Goal: Task Accomplishment & Management: Manage account settings

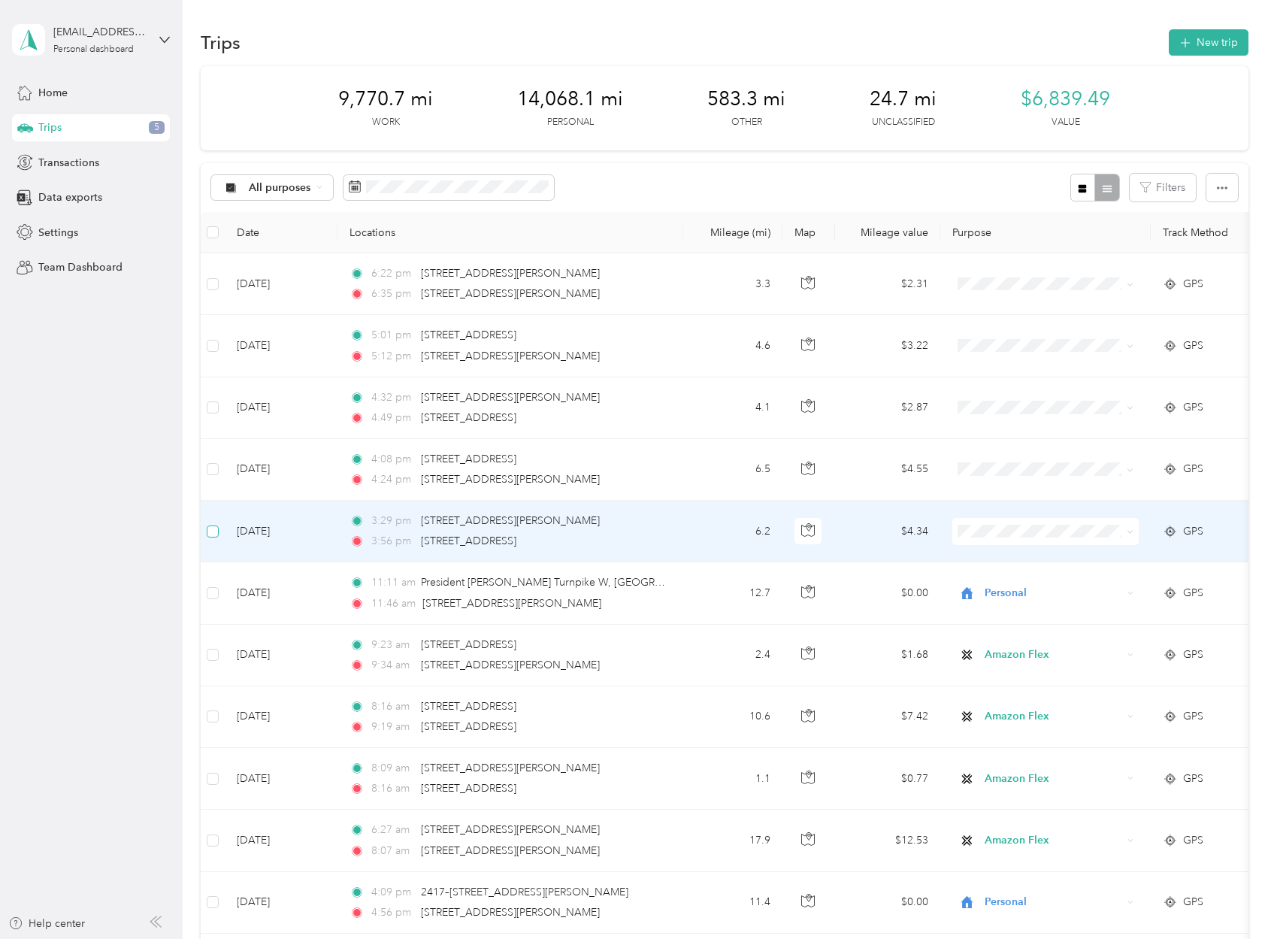
click at [216, 527] on span at bounding box center [213, 531] width 12 height 12
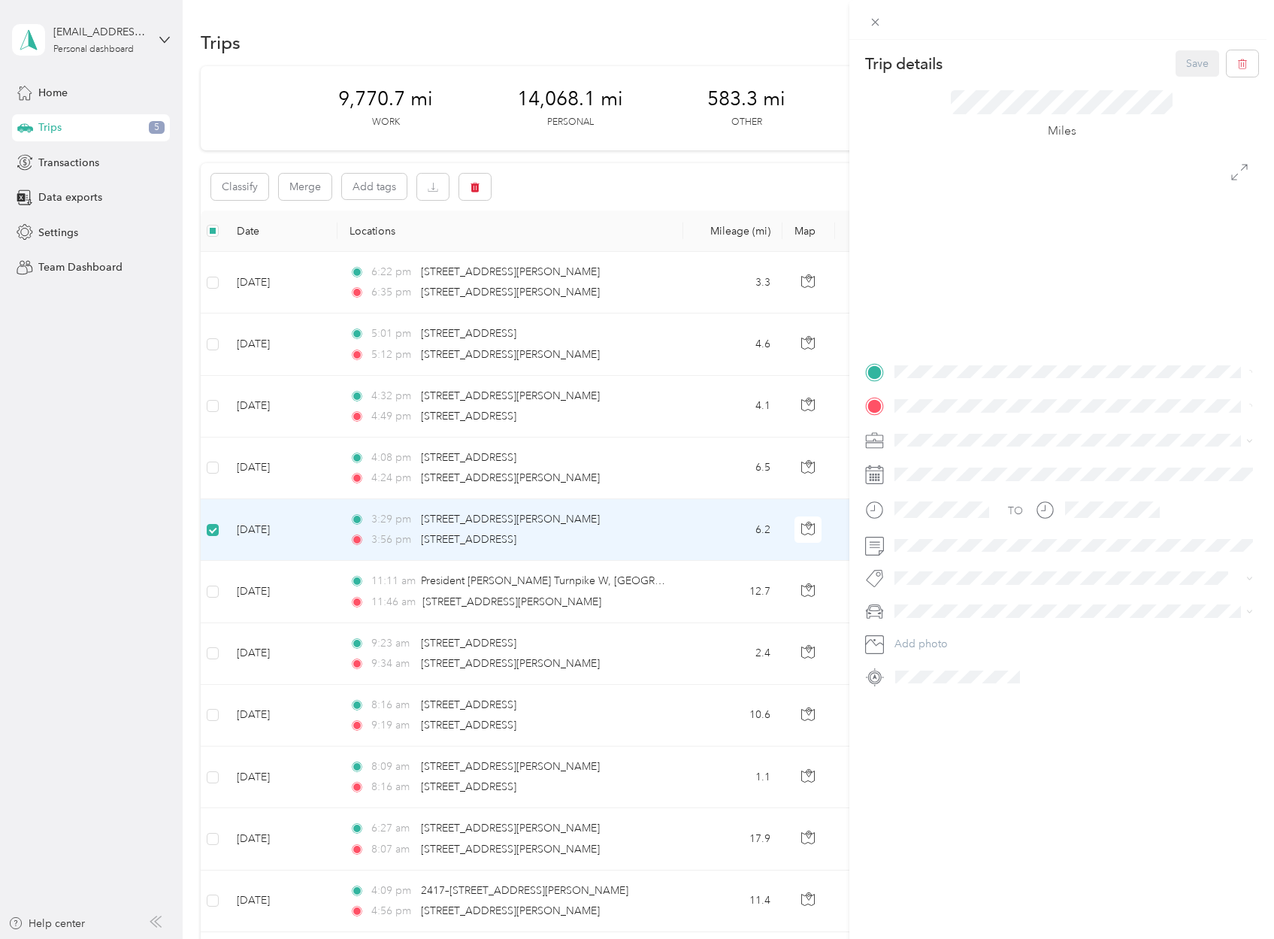
click at [214, 470] on div "Trip details Save This trip cannot be edited because it is either under review,…" at bounding box center [637, 469] width 1274 height 939
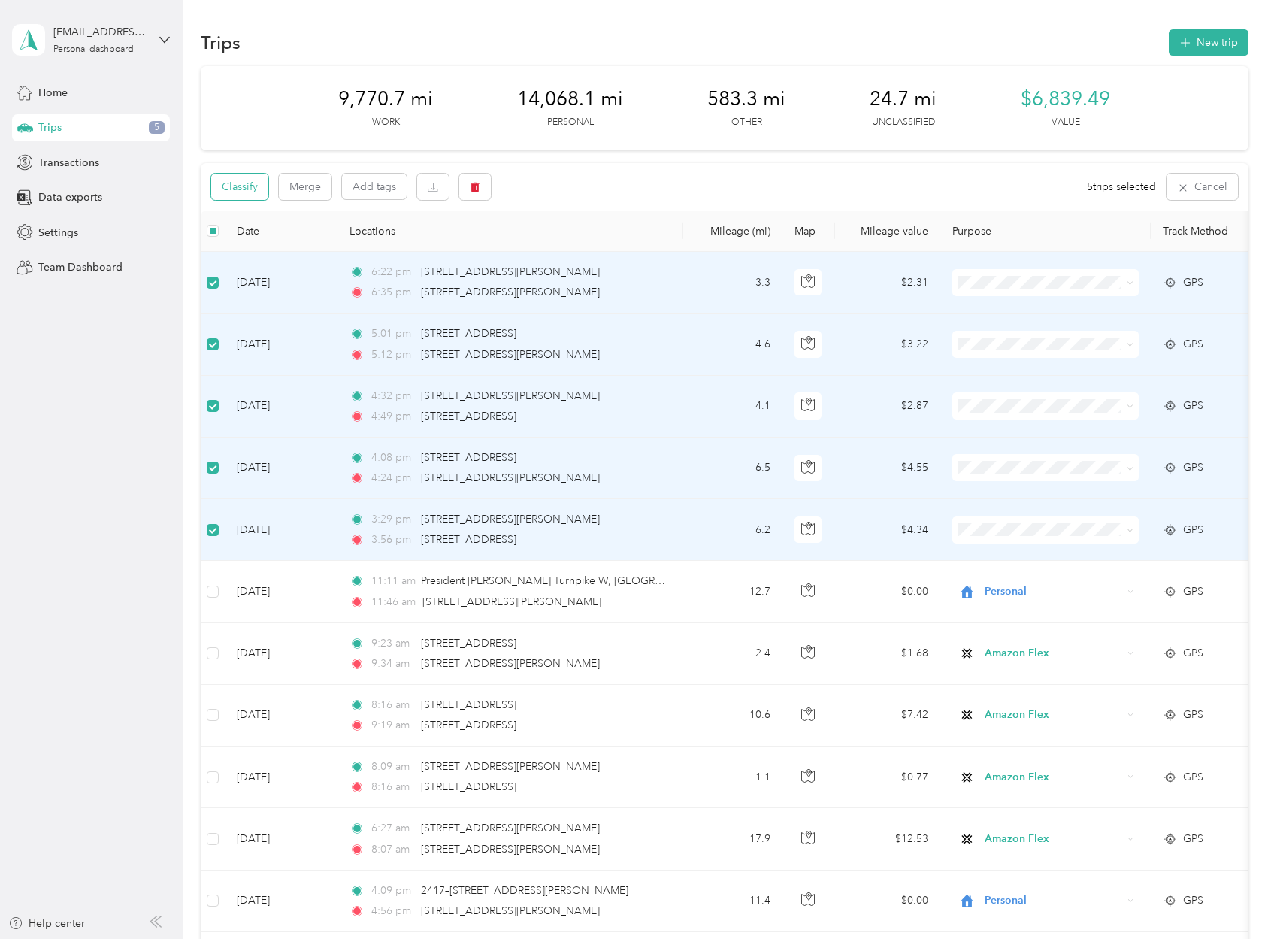
click at [241, 180] on button "Classify" at bounding box center [239, 187] width 57 height 26
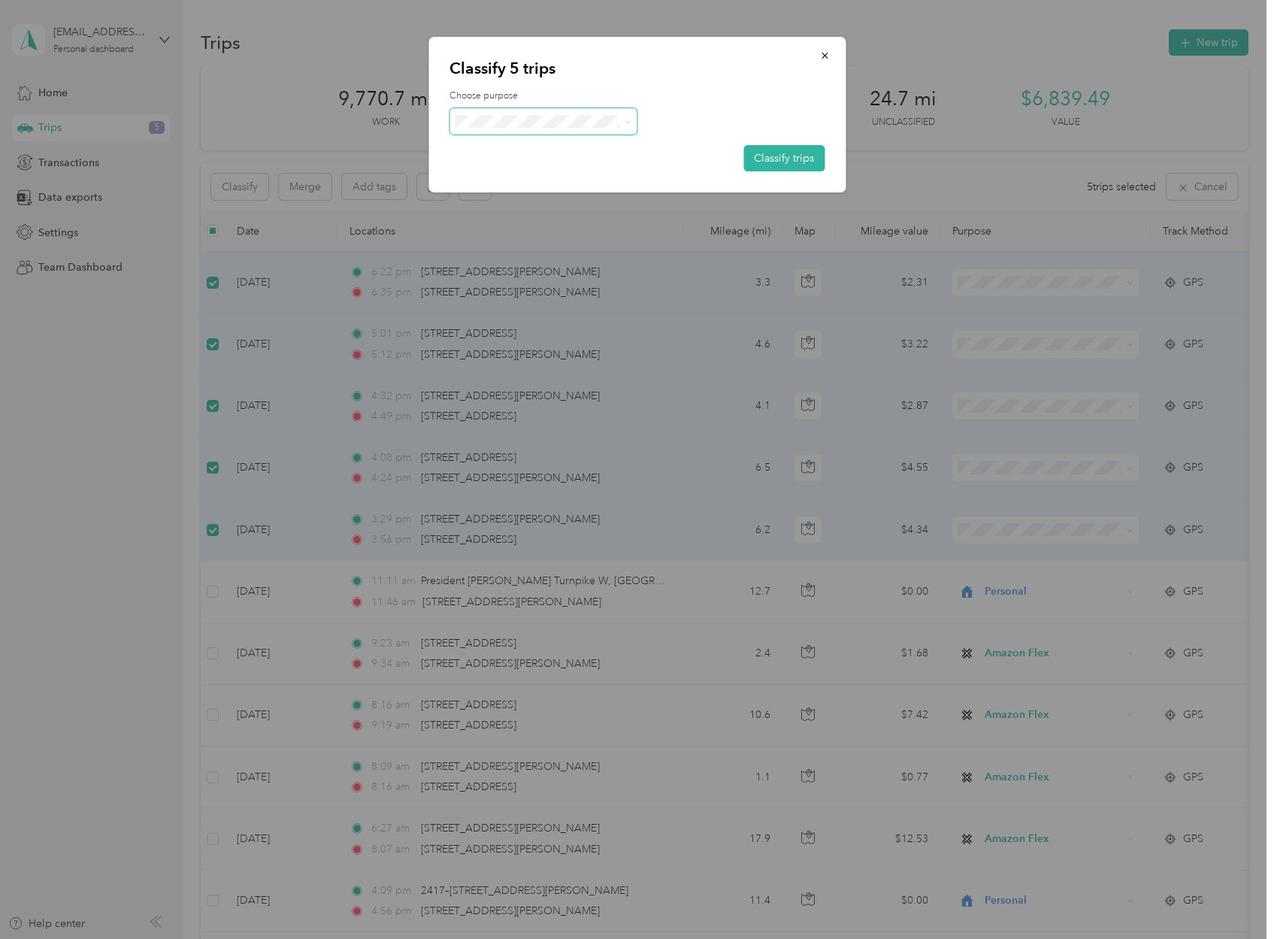
click at [511, 108] on span at bounding box center [543, 121] width 188 height 26
click at [508, 113] on span at bounding box center [543, 121] width 188 height 26
click at [526, 168] on span "Personal" at bounding box center [557, 170] width 140 height 16
click at [761, 155] on button "Classify trips" at bounding box center [783, 158] width 81 height 26
